Goal: Task Accomplishment & Management: Use online tool/utility

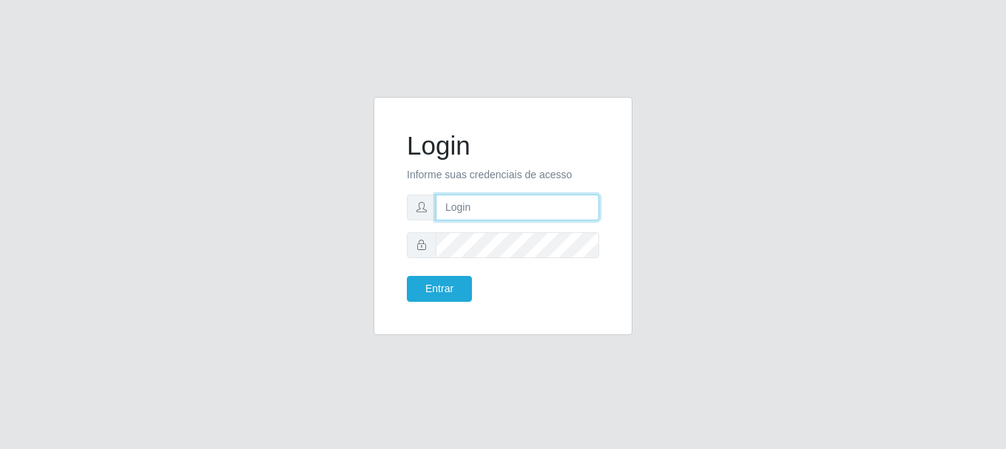
click at [468, 211] on input "text" at bounding box center [517, 208] width 163 height 26
type input "[EMAIL_ADDRESS][DOMAIN_NAME]"
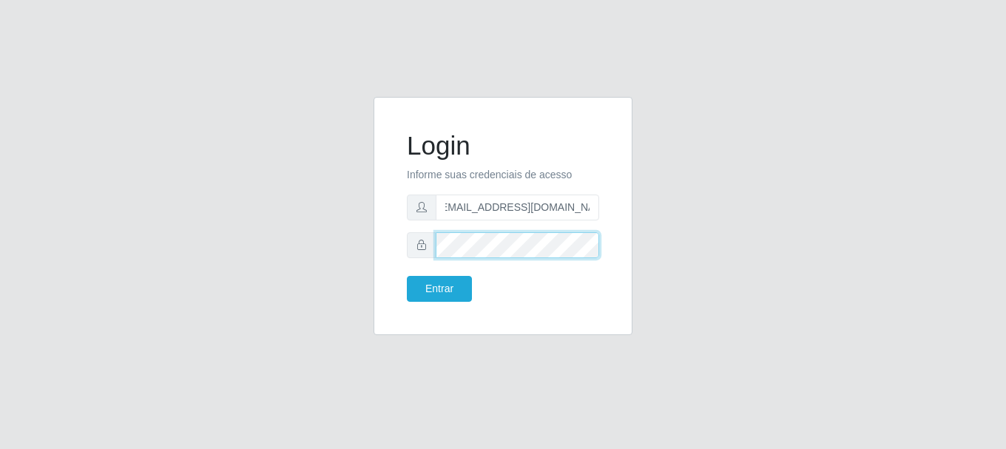
scroll to position [0, 0]
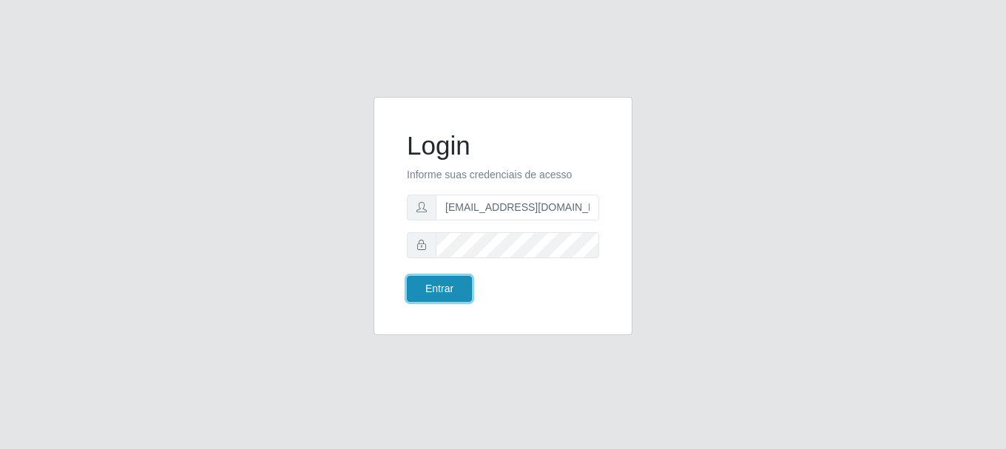
click at [440, 277] on button "Entrar" at bounding box center [439, 289] width 65 height 26
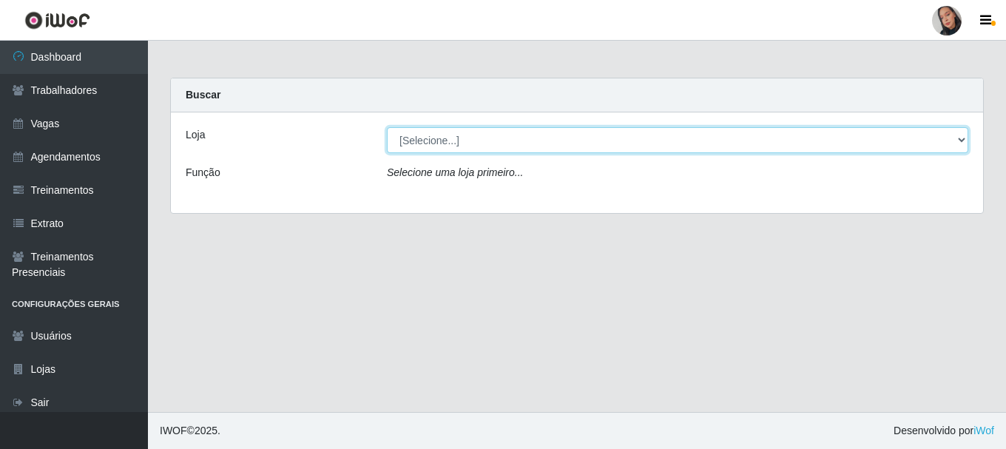
click at [443, 141] on select "[Selecione...] Supermercado [GEOGRAPHIC_DATA]" at bounding box center [677, 140] width 581 height 26
select select "165"
click at [387, 127] on select "[Selecione...] Supermercado [GEOGRAPHIC_DATA]" at bounding box center [677, 140] width 581 height 26
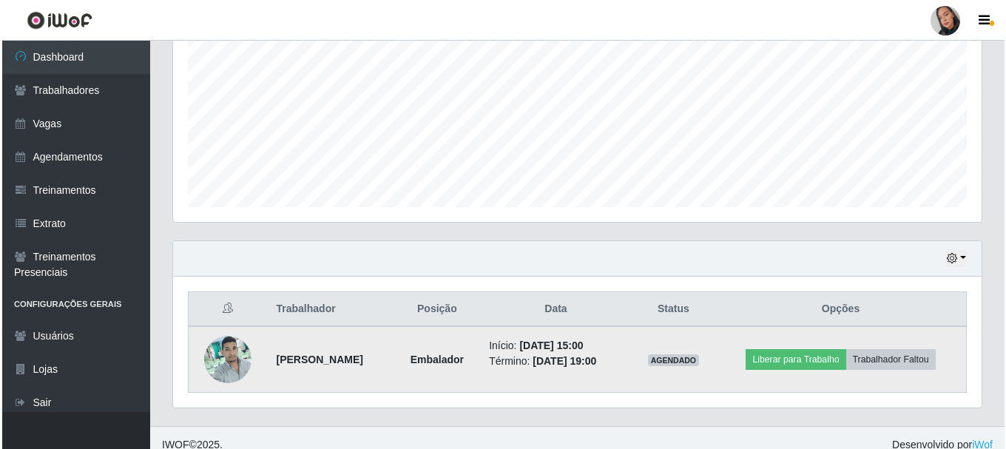
scroll to position [336, 0]
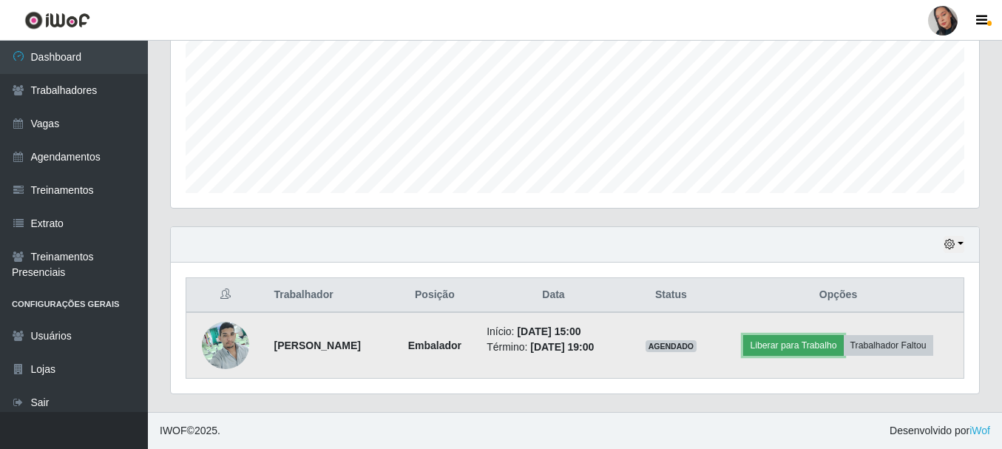
click at [825, 351] on button "Liberar para Trabalho" at bounding box center [793, 345] width 100 height 21
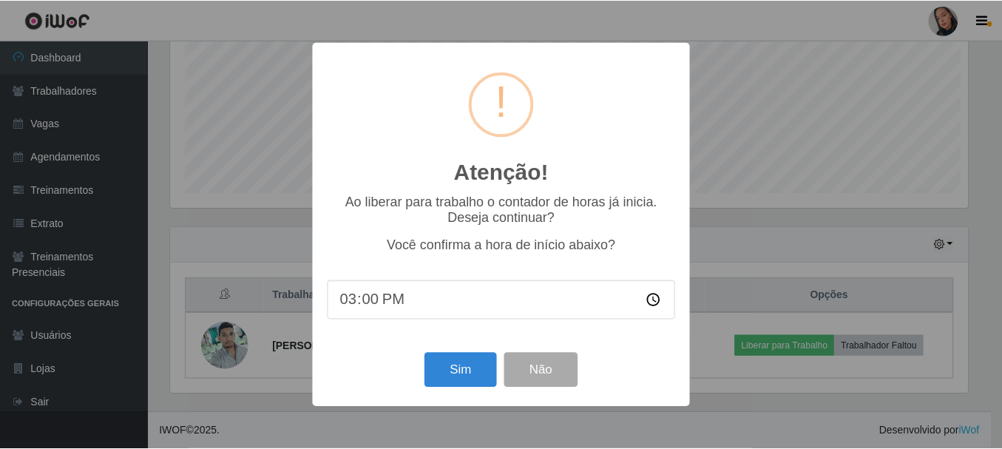
scroll to position [307, 801]
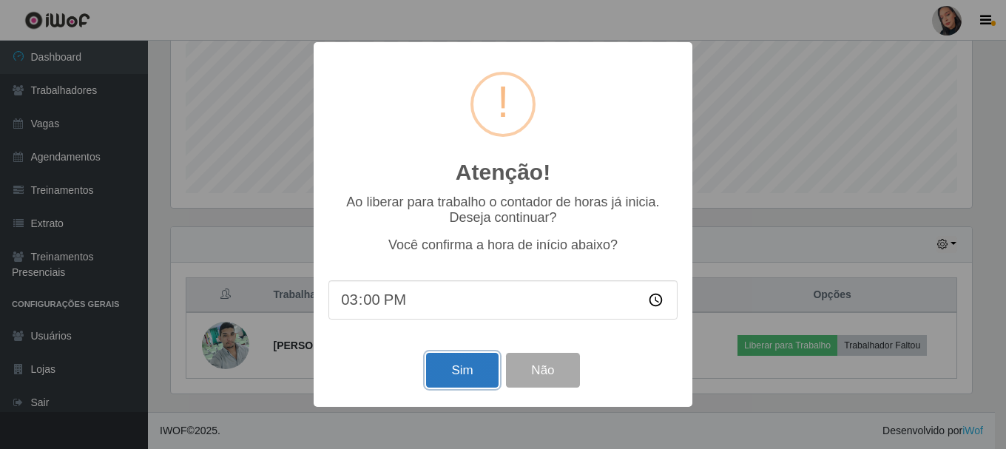
click at [467, 368] on button "Sim" at bounding box center [462, 370] width 72 height 35
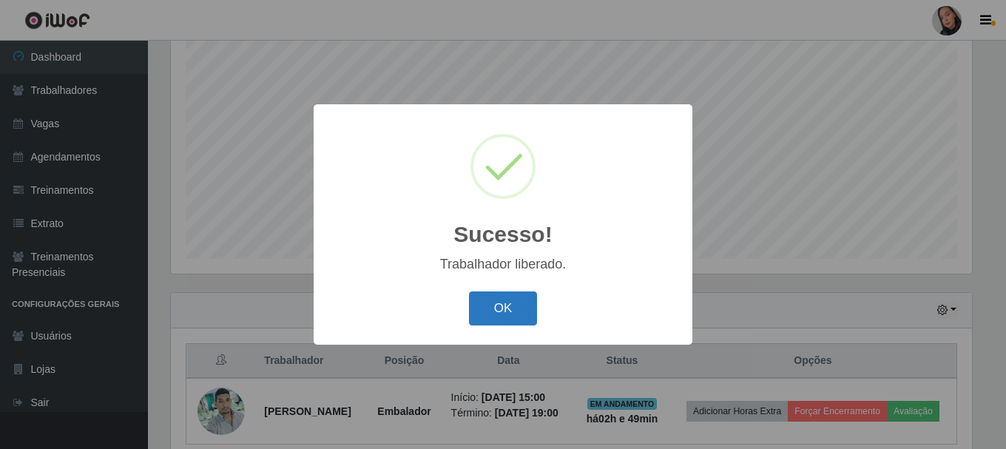
click at [493, 310] on button "OK" at bounding box center [503, 308] width 69 height 35
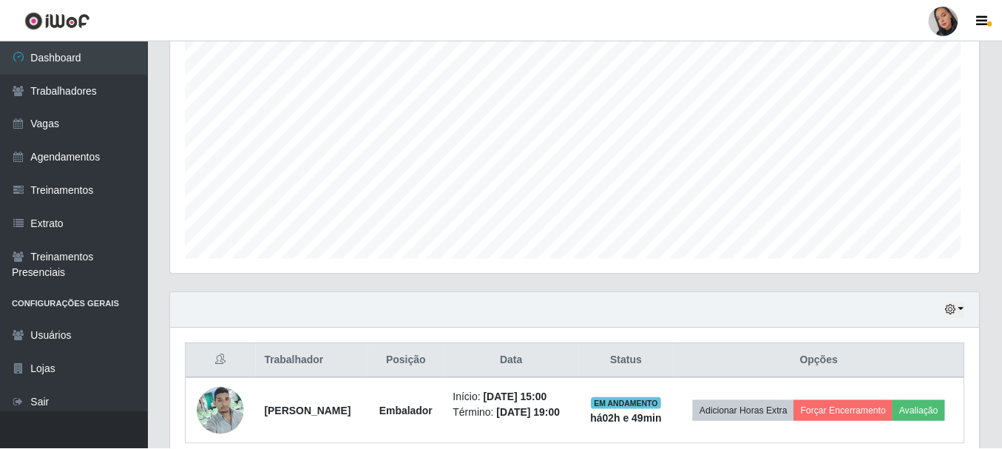
scroll to position [307, 808]
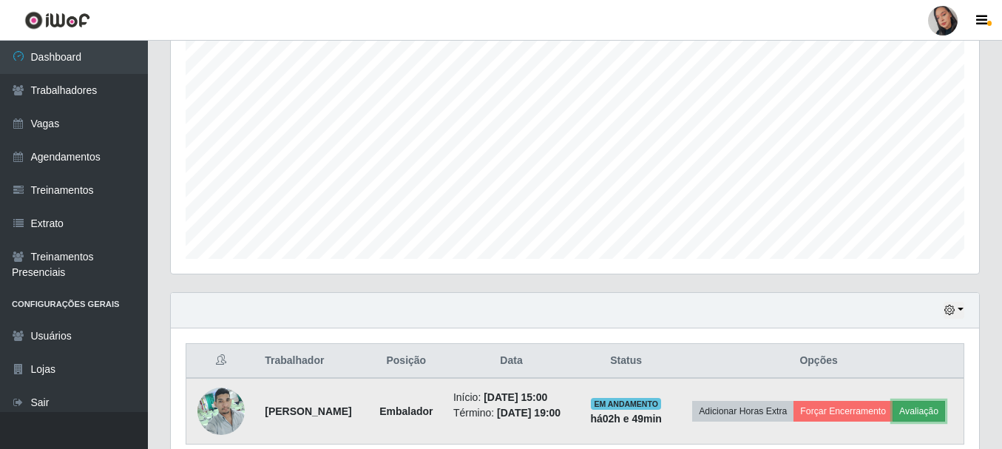
click at [893, 422] on button "Avaliação" at bounding box center [919, 411] width 53 height 21
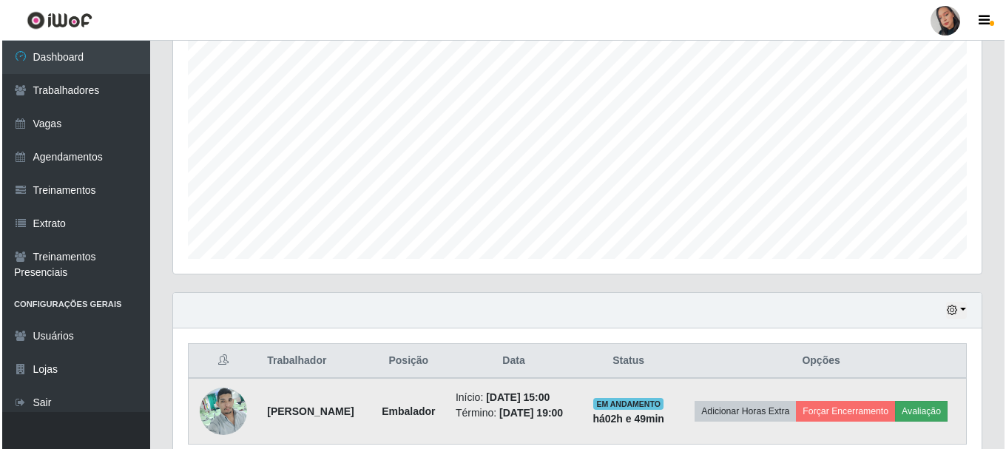
scroll to position [307, 801]
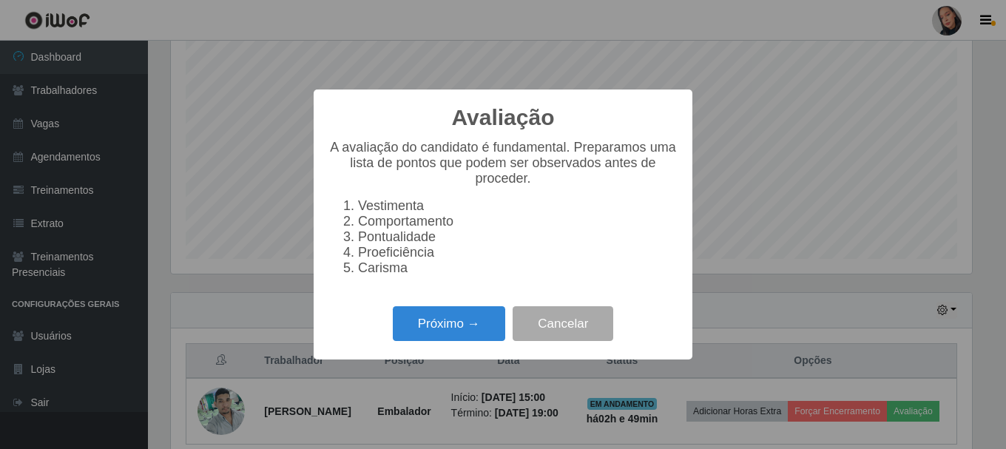
drag, startPoint x: 425, startPoint y: 311, endPoint x: 433, endPoint y: 313, distance: 8.4
click at [427, 311] on div "Próximo → Cancelar" at bounding box center [502, 324] width 349 height 42
click at [448, 333] on button "Próximo →" at bounding box center [449, 323] width 112 height 35
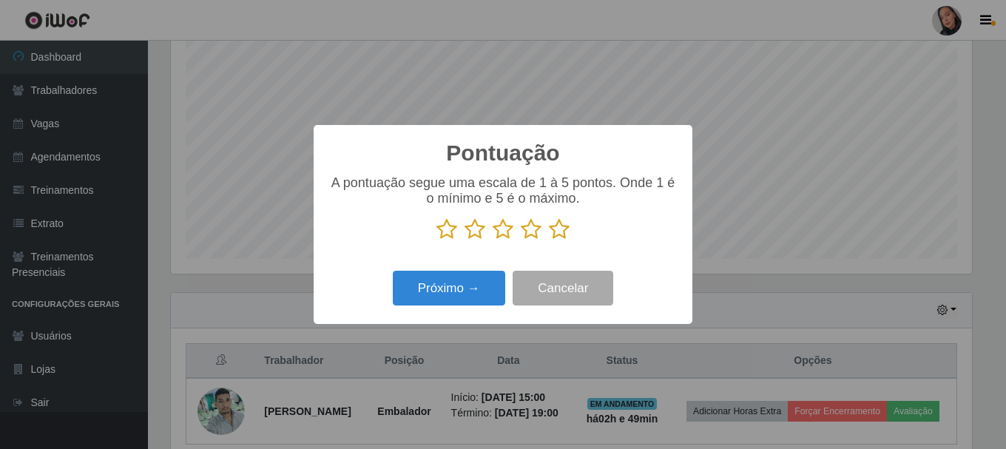
click at [555, 230] on icon at bounding box center [559, 229] width 21 height 22
click at [549, 240] on input "radio" at bounding box center [549, 240] width 0 height 0
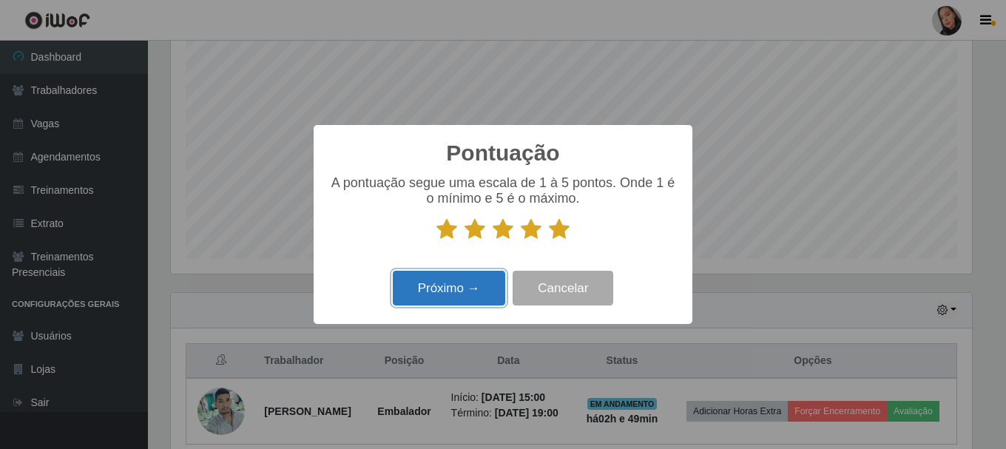
click at [480, 301] on button "Próximo →" at bounding box center [449, 288] width 112 height 35
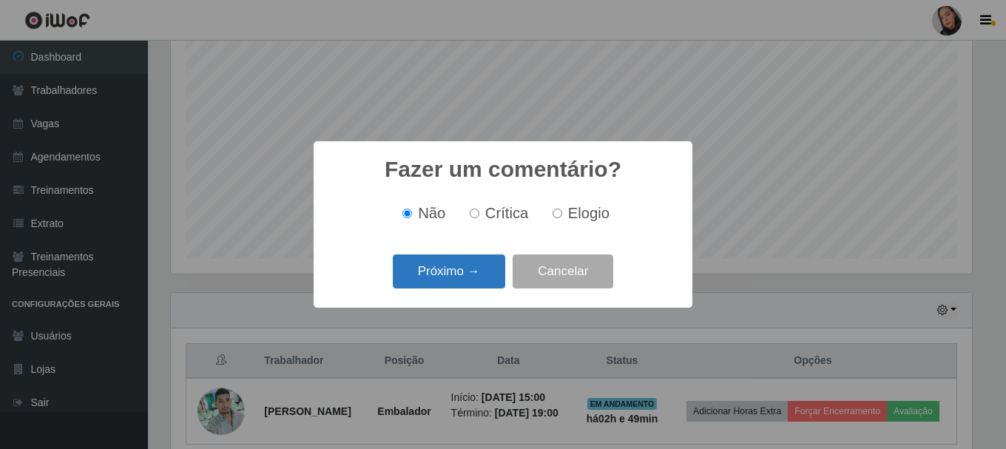
click at [462, 283] on button "Próximo →" at bounding box center [449, 271] width 112 height 35
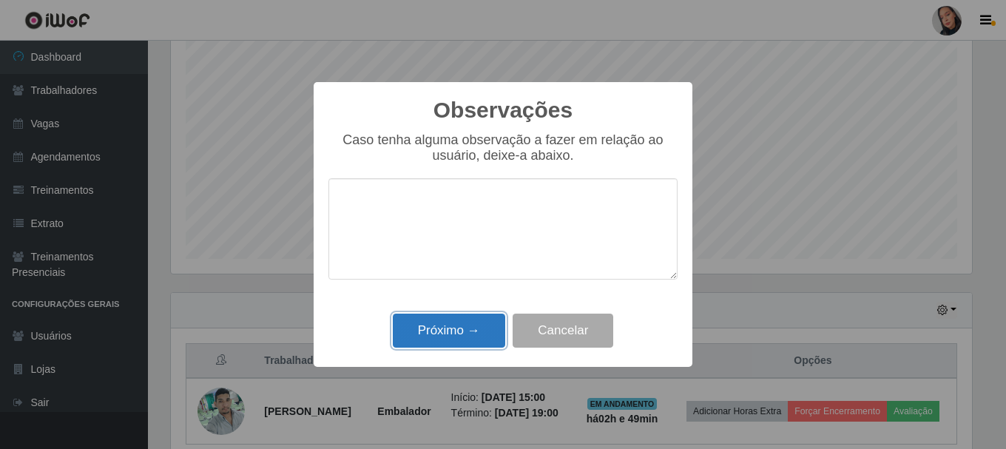
click at [465, 333] on button "Próximo →" at bounding box center [449, 331] width 112 height 35
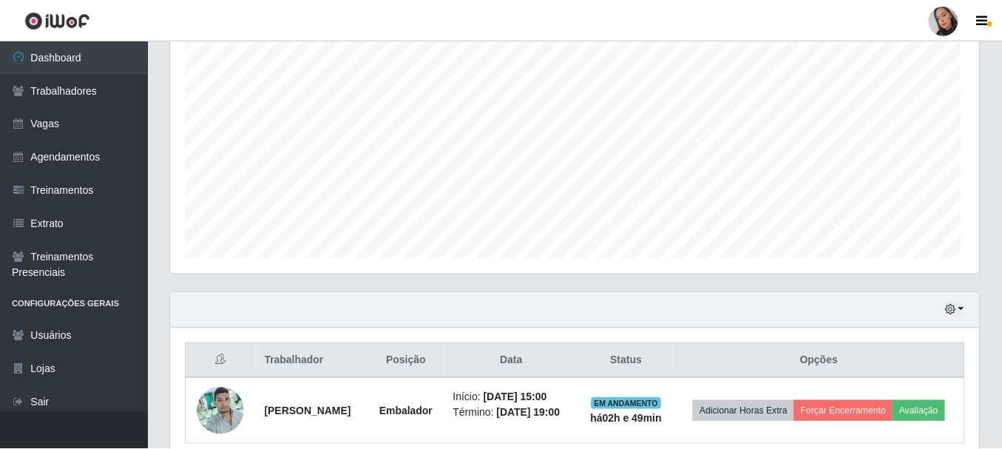
scroll to position [307, 808]
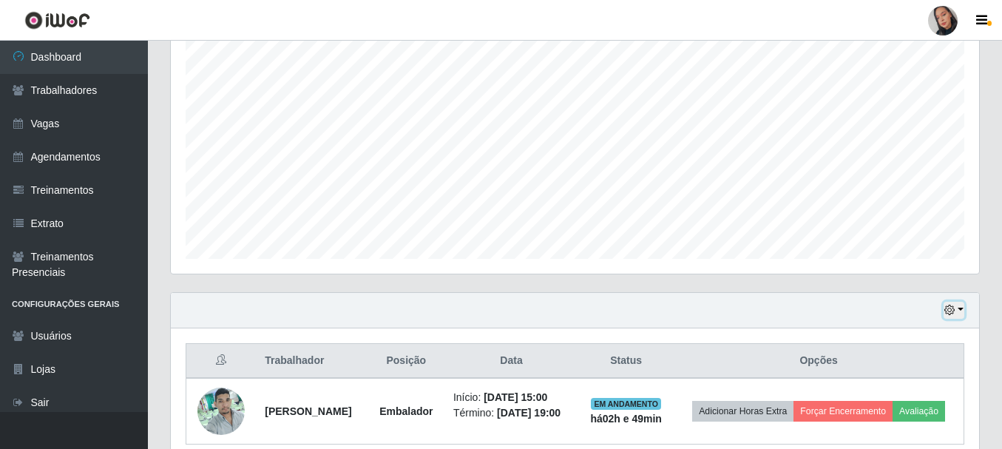
click at [964, 309] on button "button" at bounding box center [954, 310] width 21 height 17
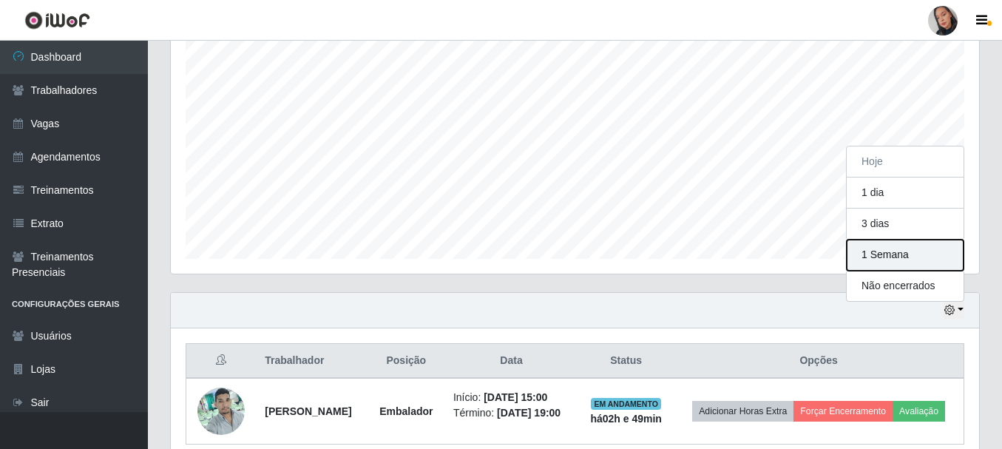
click at [903, 257] on button "1 Semana" at bounding box center [905, 255] width 117 height 31
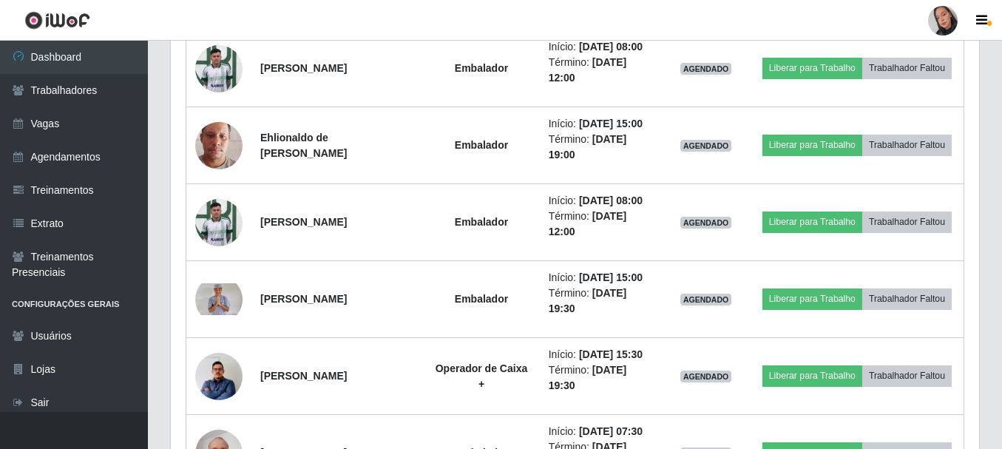
scroll to position [1009, 0]
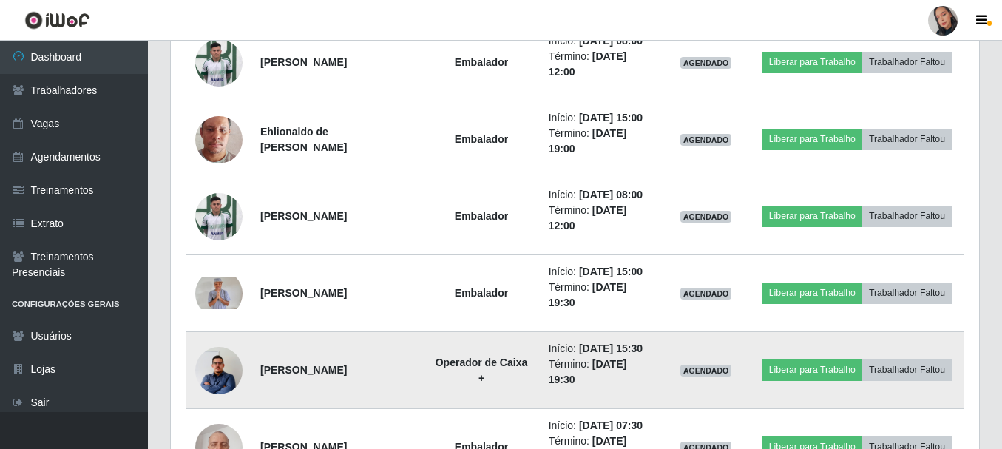
click at [249, 388] on tr "[PERSON_NAME] de Albuquerque Operador de Caixa + Início: [DATE] 15:30 Término: …" at bounding box center [575, 370] width 778 height 77
click at [234, 384] on img at bounding box center [218, 370] width 47 height 61
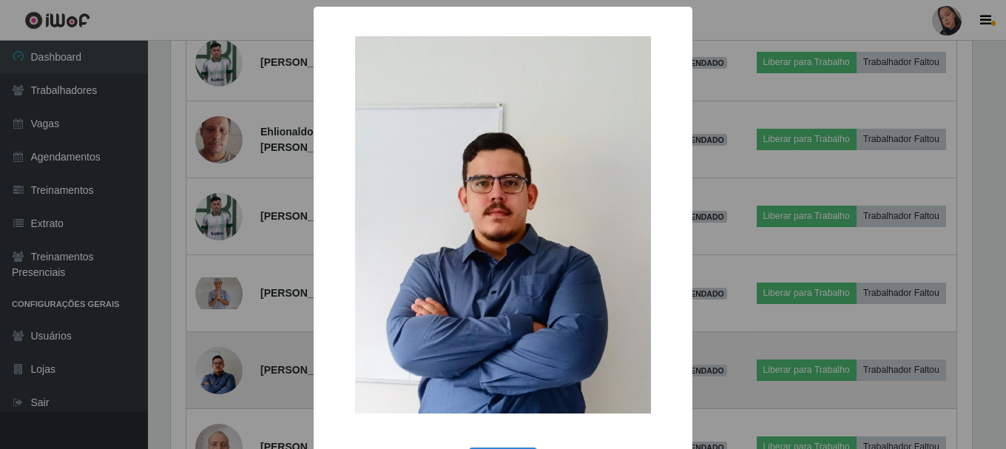
click at [234, 384] on div "× OK Cancel" at bounding box center [503, 224] width 1006 height 449
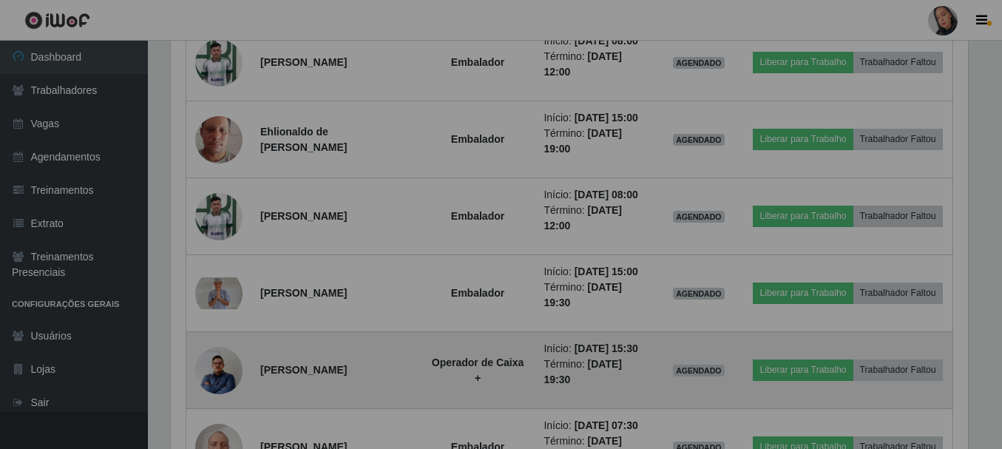
scroll to position [307, 808]
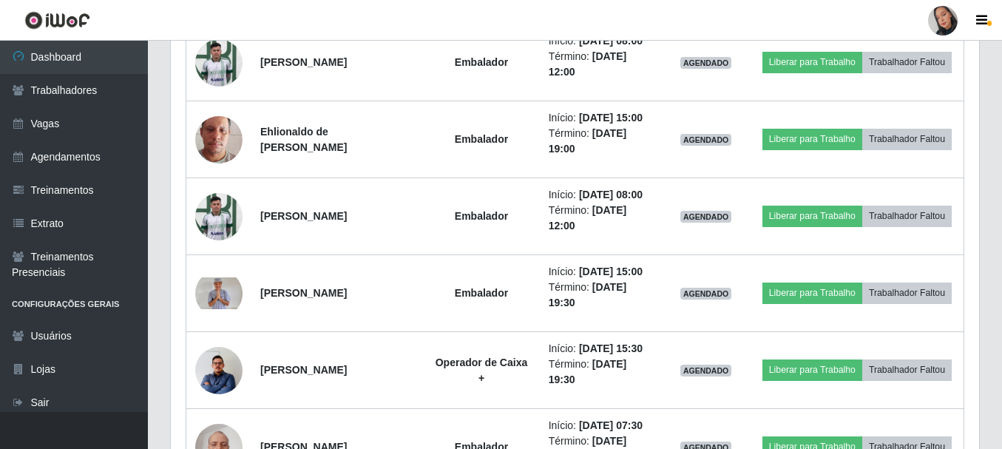
click at [953, 24] on div at bounding box center [943, 21] width 30 height 30
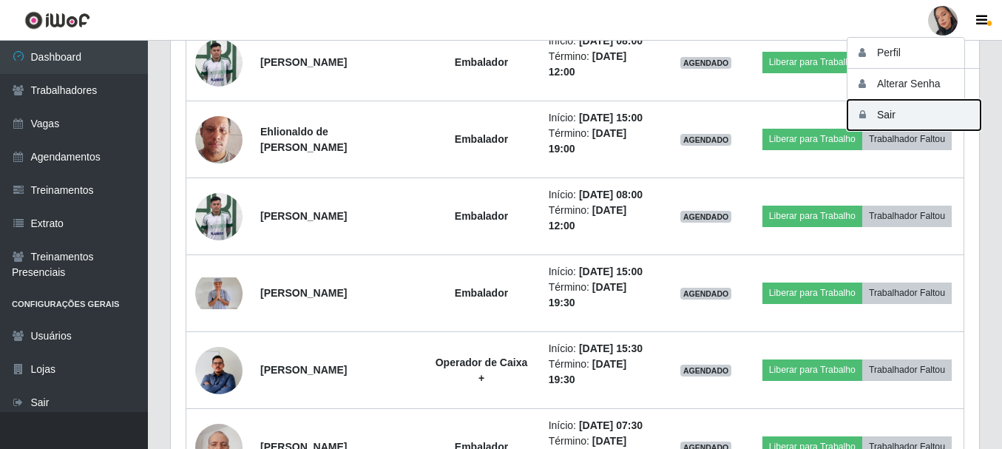
click at [922, 105] on button "Sair" at bounding box center [914, 115] width 133 height 30
